Goal: Share content

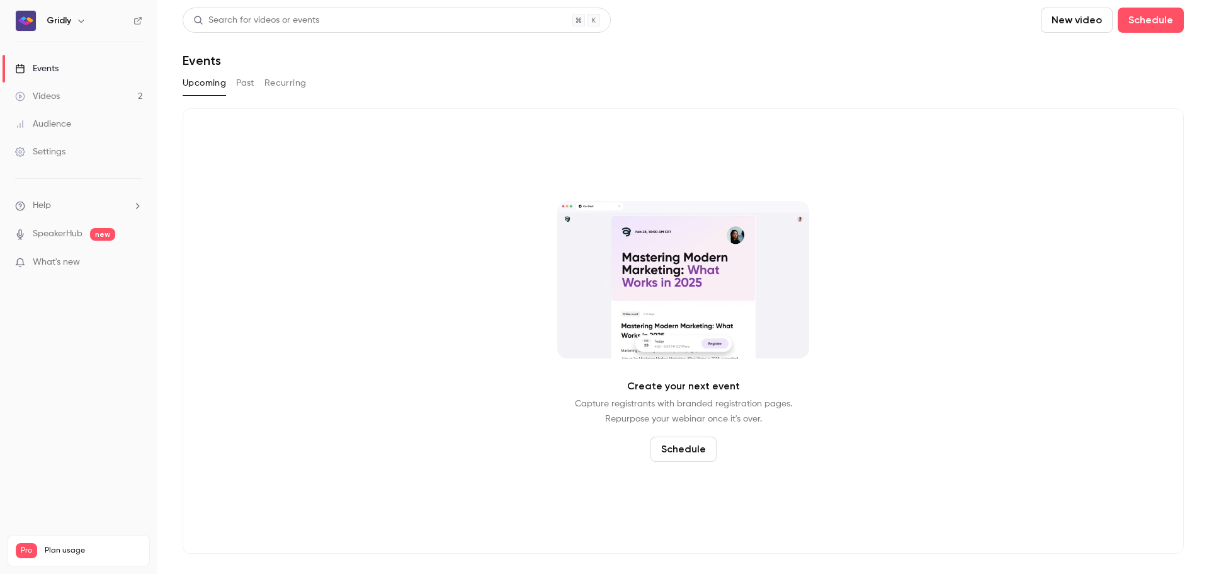
click at [247, 86] on button "Past" at bounding box center [245, 83] width 18 height 20
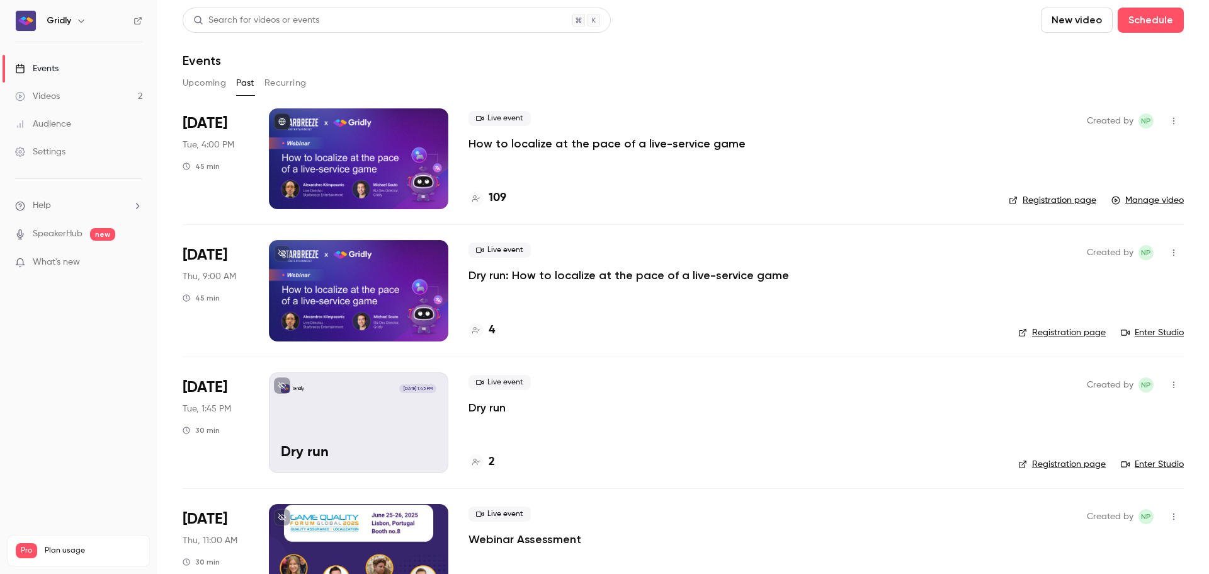
click at [1168, 123] on icon "button" at bounding box center [1173, 120] width 10 height 9
click at [1119, 160] on li "Share" at bounding box center [1105, 153] width 136 height 33
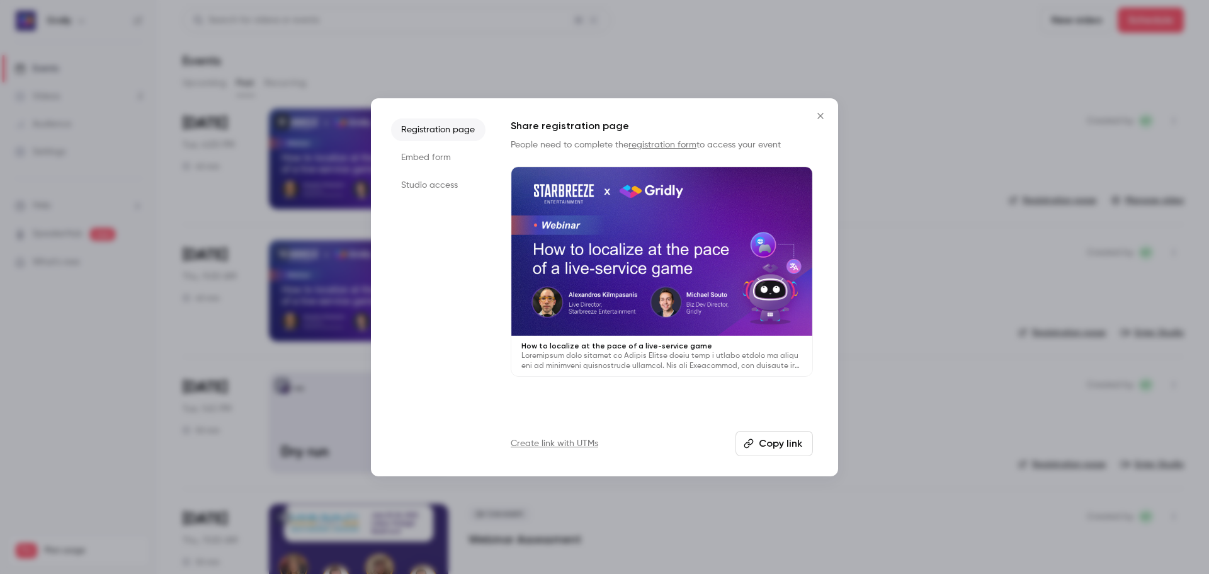
click at [784, 441] on button "Copy link" at bounding box center [773, 443] width 77 height 25
click at [813, 109] on button "Close" at bounding box center [820, 115] width 25 height 25
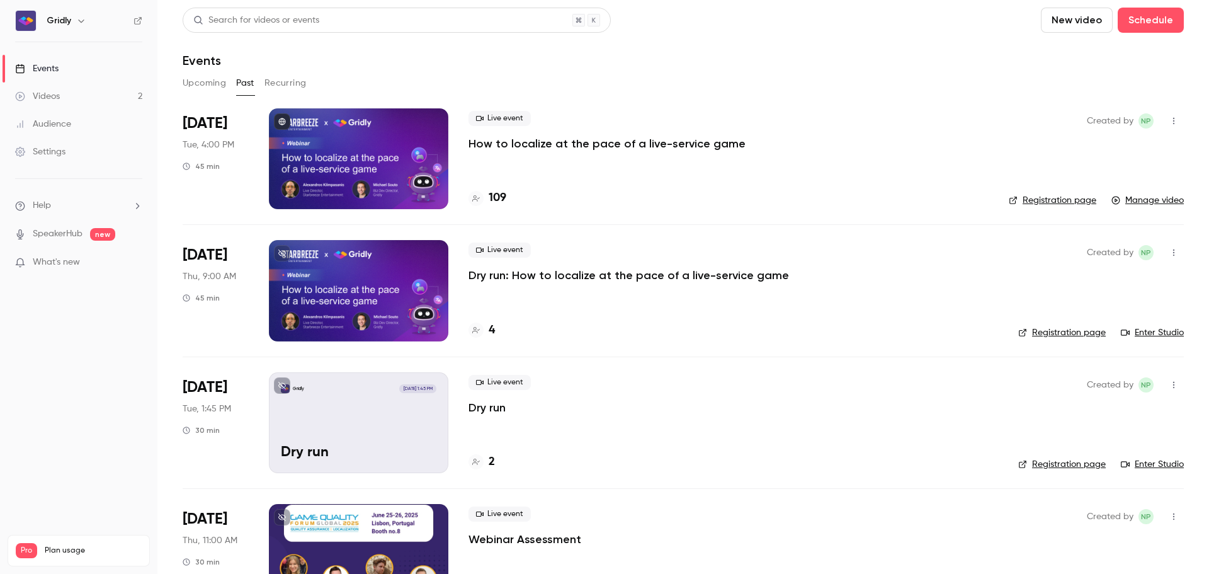
click at [840, 24] on div "Search for videos or events New video Schedule" at bounding box center [683, 20] width 1001 height 25
